Goal: Task Accomplishment & Management: Complete application form

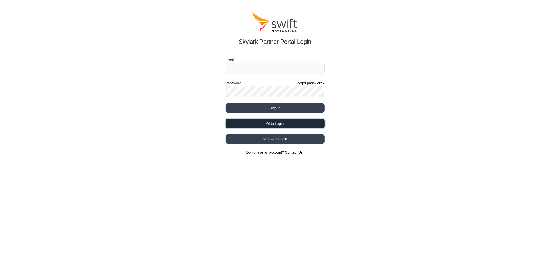
click at [264, 123] on button "Okta Login" at bounding box center [275, 123] width 99 height 9
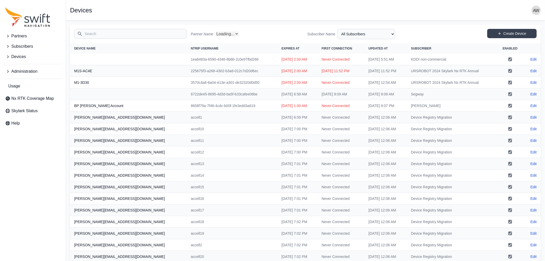
select select "Partner Name"
click at [22, 86] on link "Usage" at bounding box center [33, 86] width 60 height 10
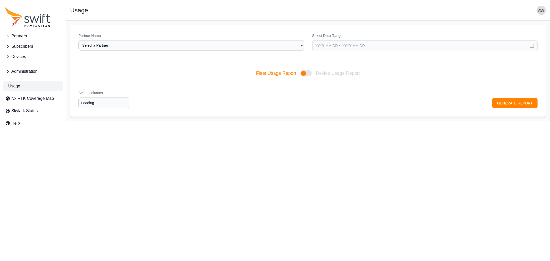
type input "Select columns"
click at [22, 71] on span "Administration" at bounding box center [24, 71] width 26 height 6
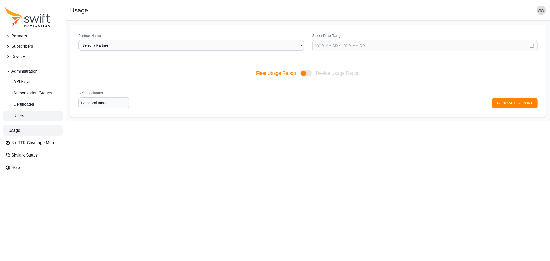
click at [22, 114] on span "Users" at bounding box center [14, 116] width 19 height 6
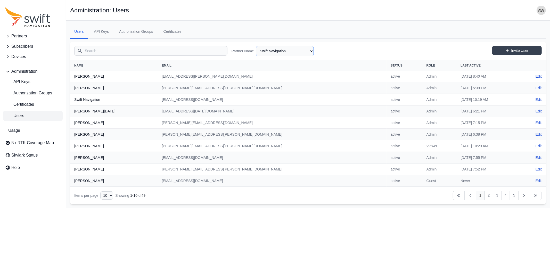
click at [276, 49] on select "AlpsAlpine Asensing Bad Elf Bench Mark Equipment & Supplies Inc. Benchmark Tool…" at bounding box center [285, 51] width 58 height 10
click at [256, 46] on select "AlpsAlpine Asensing Bad Elf Bench Mark Equipment & Supplies Inc. Benchmark Tool…" at bounding box center [285, 51] width 58 height 10
select select "9a00420b-00be-4e42-9d4a-faf05b1297a8"
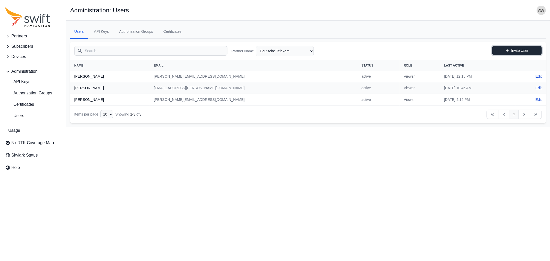
click at [523, 49] on link "Invite User" at bounding box center [516, 50] width 49 height 9
select select "9a00420b-00be-4e42-9d4a-faf05b1297a8"
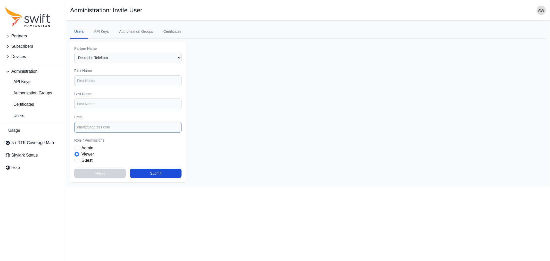
click at [126, 126] on input "Email" at bounding box center [127, 127] width 107 height 11
paste input "m.gambar@telekom.de"
type input "m.gambar@telekom.de"
click at [115, 81] on input "First Name" at bounding box center [127, 80] width 107 height 11
paste input "Miriam Gambar"
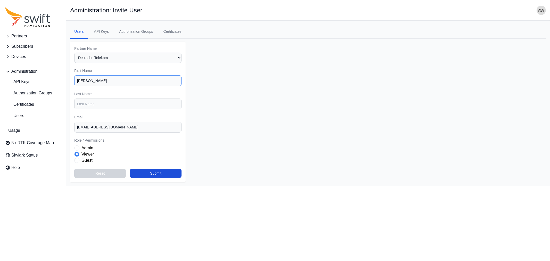
type input "Miriam Gambar"
click at [109, 105] on input "Last Name" at bounding box center [127, 103] width 107 height 11
paste input "Miriam Gambar"
drag, startPoint x: 89, startPoint y: 102, endPoint x: 70, endPoint y: 102, distance: 19.1
click at [70, 102] on form "Partner Name Select a Partner AlpsAlpine Asensing Bad Elf Bench Mark Equipment …" at bounding box center [127, 112] width 115 height 140
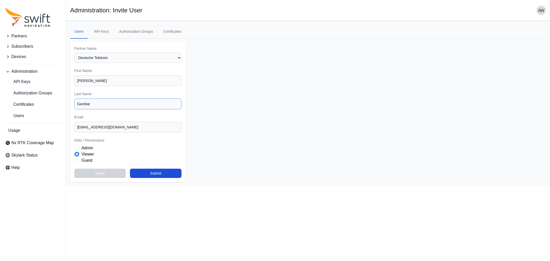
type input "Gambar"
click at [140, 79] on input "Miriam Gambar" at bounding box center [127, 80] width 107 height 11
type input "Miriam"
click at [121, 56] on select "Select a Partner AlpsAlpine Asensing Bad Elf Bench Mark Equipment & Supplies In…" at bounding box center [127, 58] width 107 height 10
click at [305, 50] on main "Open sidebar Administration: Invite User Users API Keys Authorization Groups Ce…" at bounding box center [308, 103] width 484 height 165
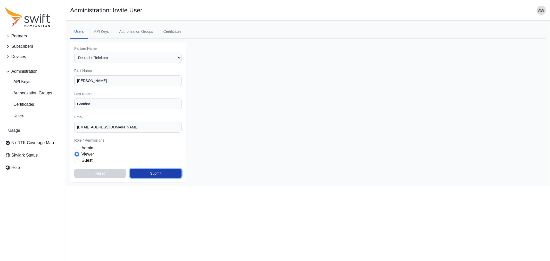
click at [154, 172] on button "Submit" at bounding box center [156, 173] width 52 height 9
select select "9a00420b-00be-4e42-9d4a-faf05b1297a8"
